Goal: Information Seeking & Learning: Find specific fact

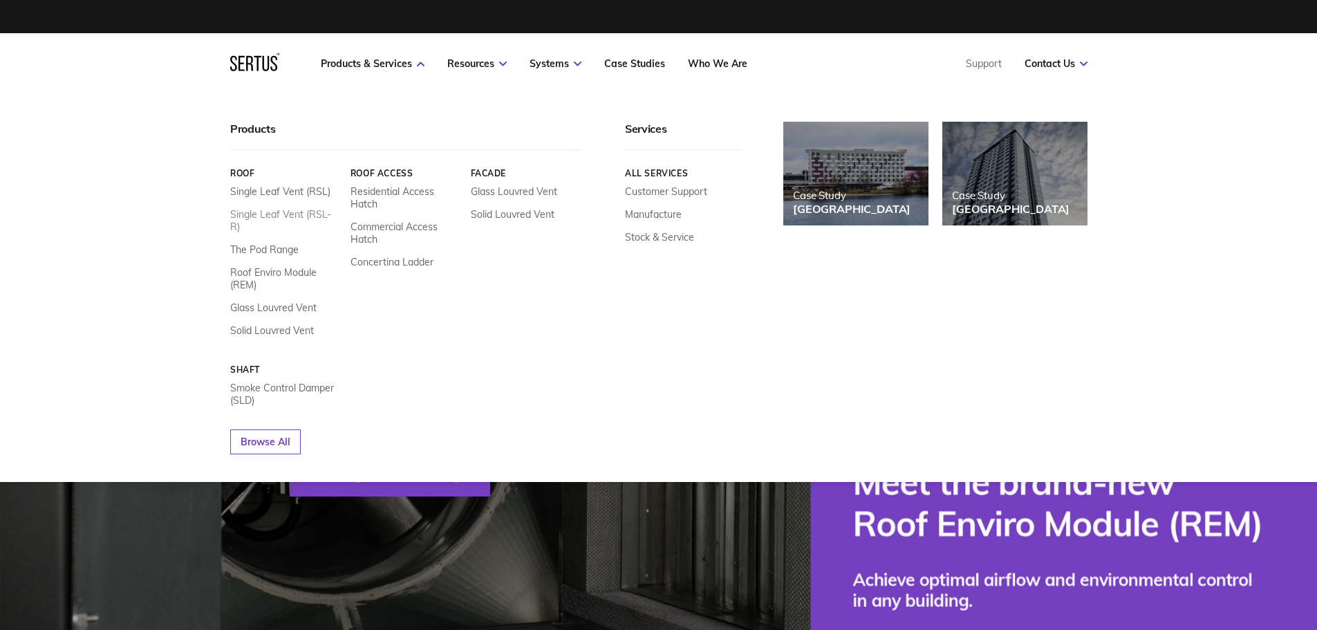
click at [292, 208] on link "Single Leaf Vent (RSL-R)" at bounding box center [285, 220] width 110 height 25
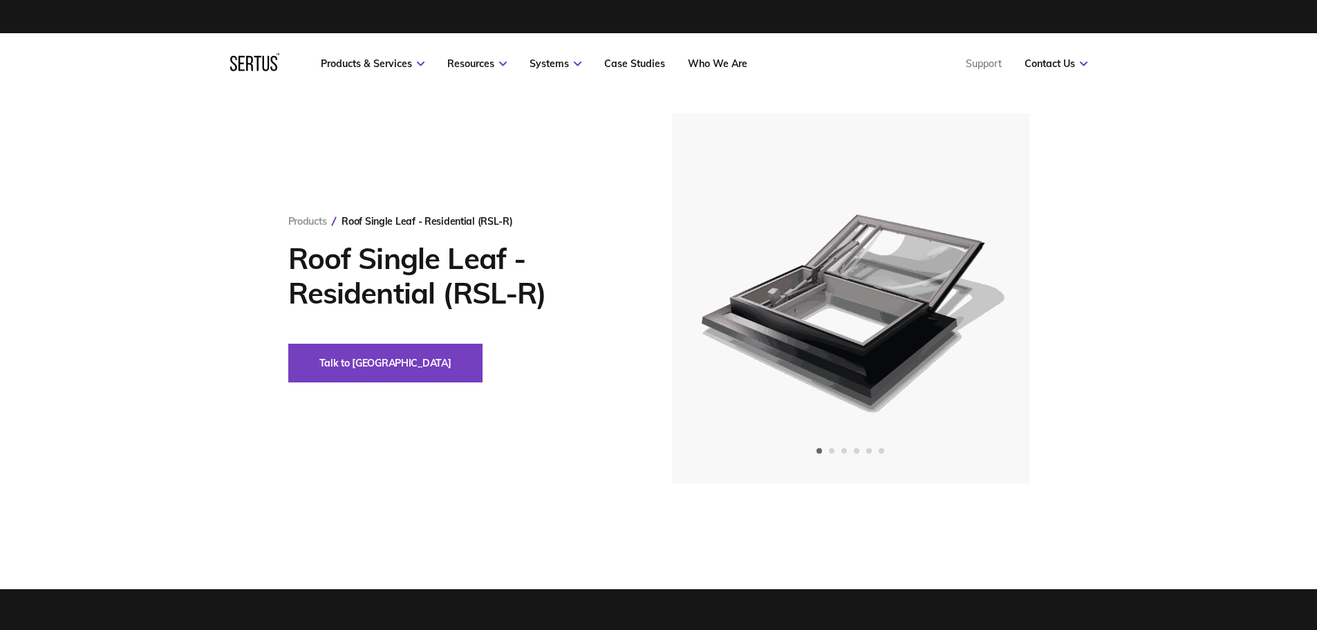
drag, startPoint x: 313, startPoint y: 457, endPoint x: 270, endPoint y: 155, distance: 305.1
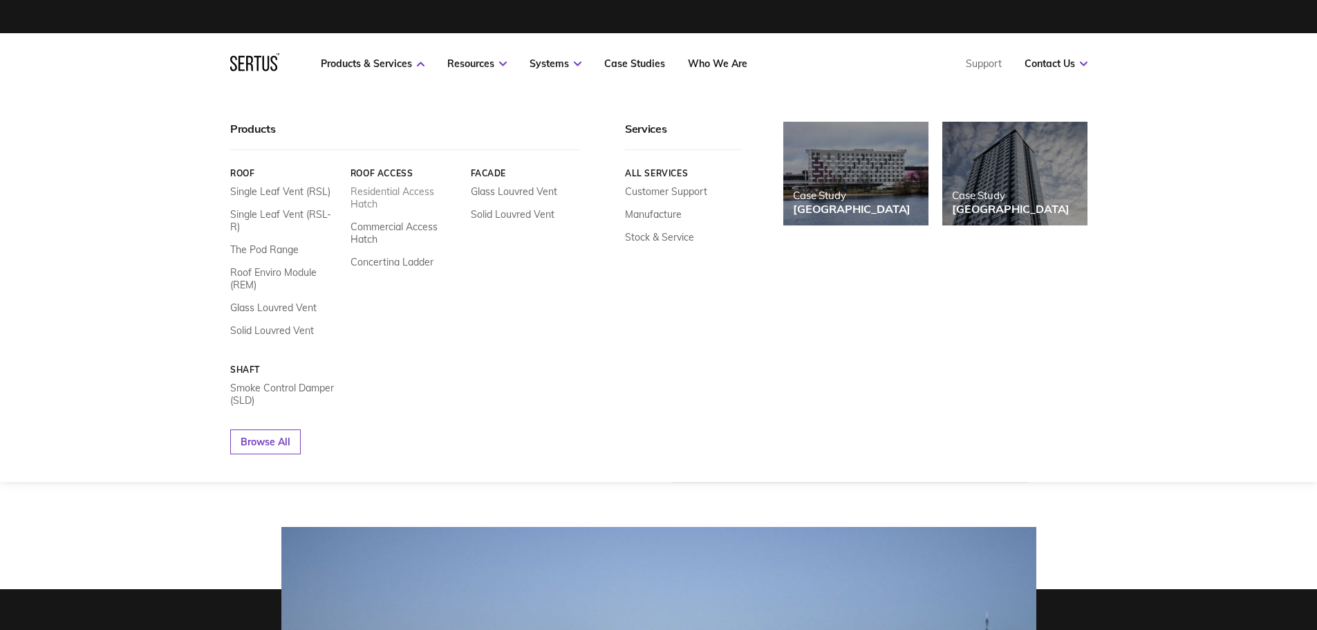
click at [363, 195] on link "Residential Access Hatch" at bounding box center [405, 197] width 110 height 25
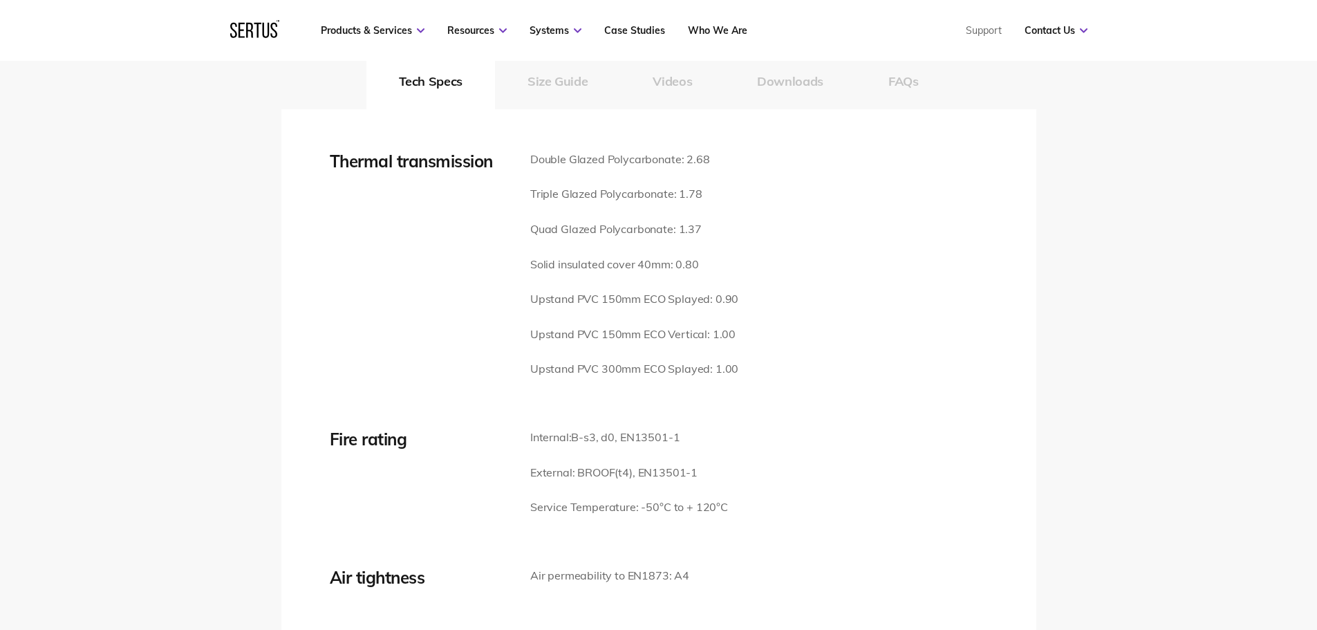
scroll to position [1936, 0]
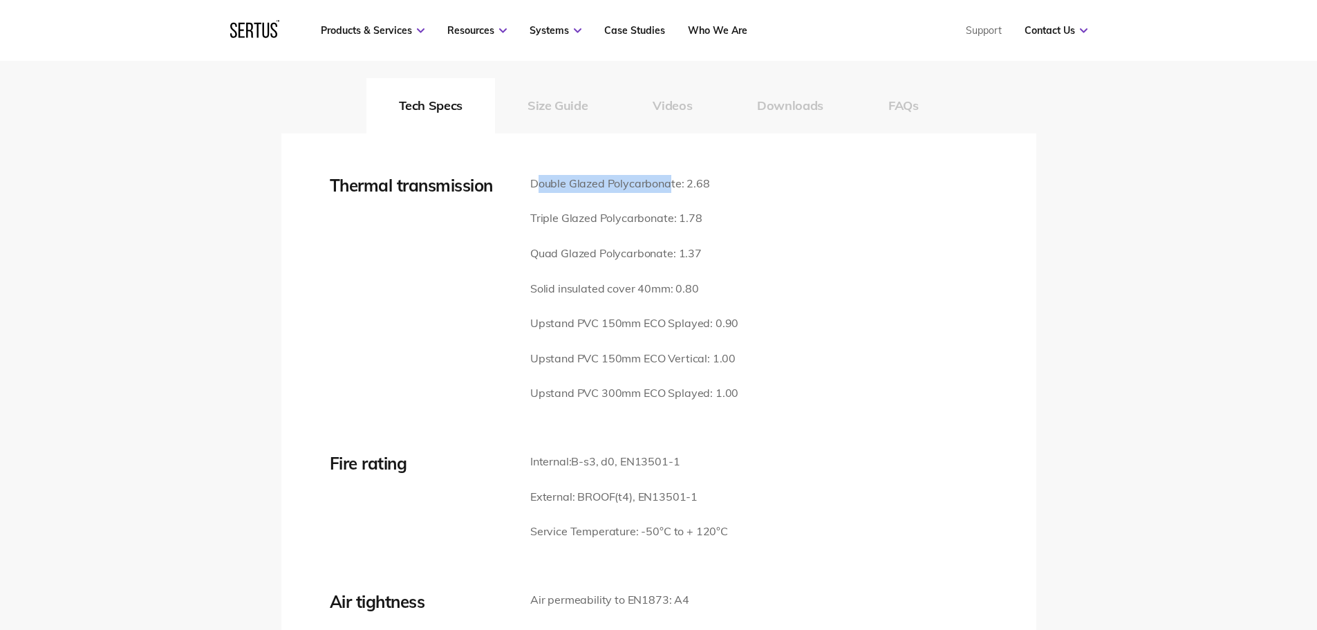
drag, startPoint x: 536, startPoint y: 165, endPoint x: 666, endPoint y: 168, distance: 130.0
click at [666, 175] on p "Double Glazed Polycarbonate: 2.68" at bounding box center [634, 184] width 208 height 18
drag, startPoint x: 530, startPoint y: 165, endPoint x: 677, endPoint y: 157, distance: 146.8
click at [677, 175] on p "Double Glazed Polycarbonate: 2.68" at bounding box center [634, 184] width 208 height 18
copy p "Double Glazed Polycarbonate"
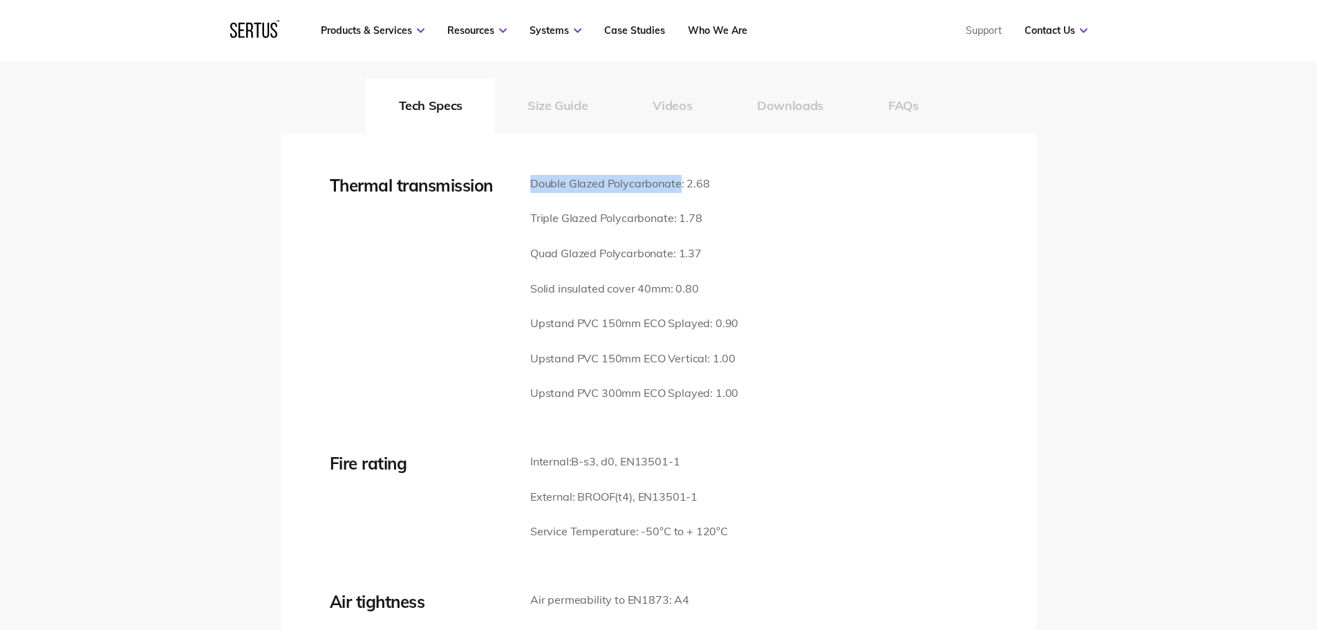
click at [682, 350] on p "Upstand PVC 150mm ECO Vertical: 1.00" at bounding box center [634, 359] width 208 height 18
copy p "Vertical"
